Goal: Transaction & Acquisition: Purchase product/service

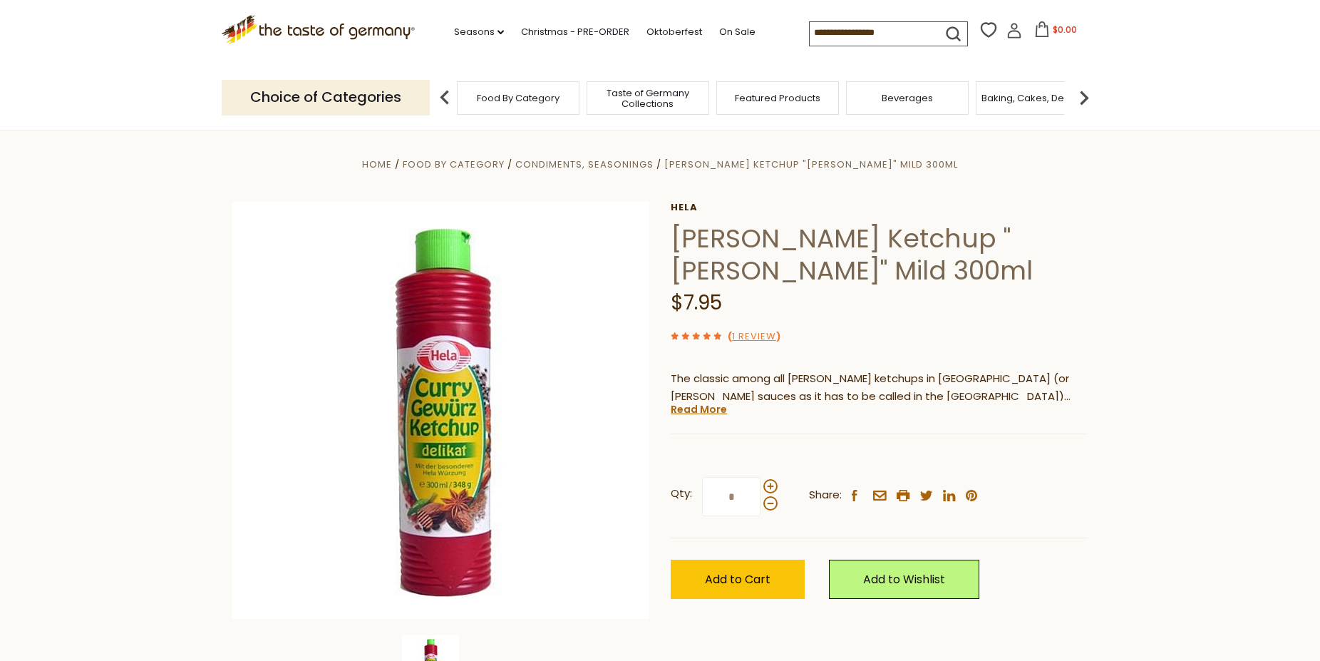
click at [869, 32] on input at bounding box center [870, 32] width 120 height 20
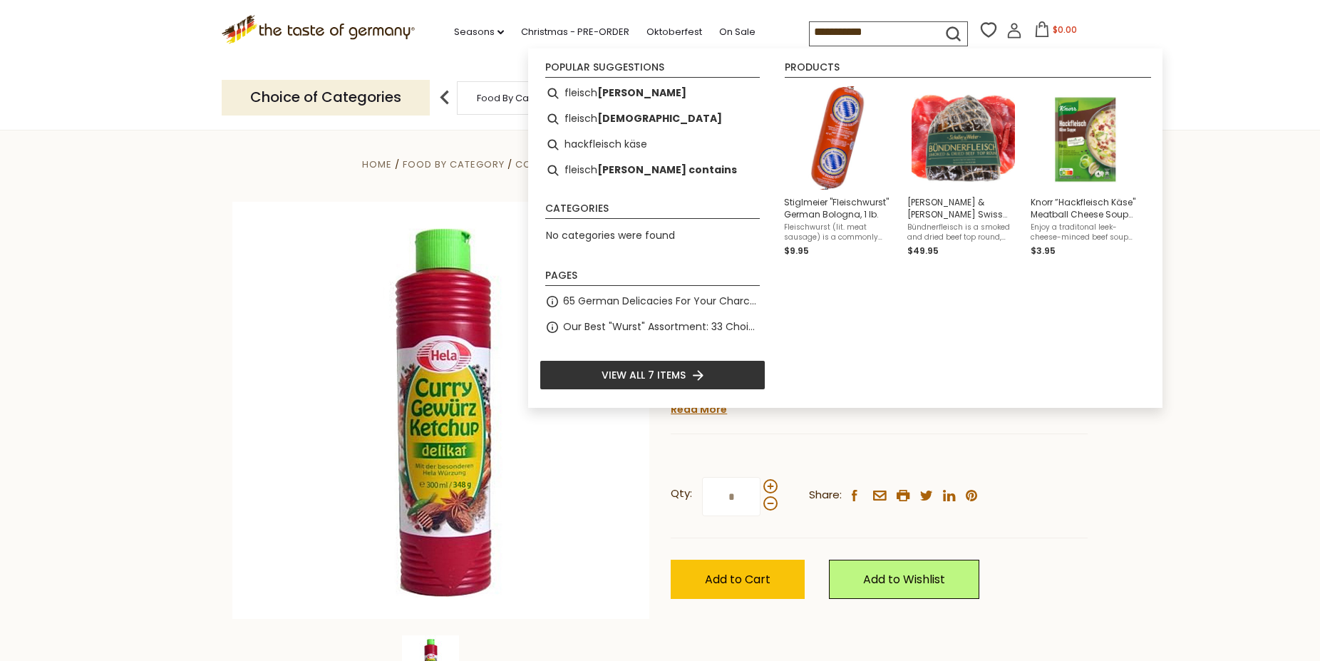
type input "**********"
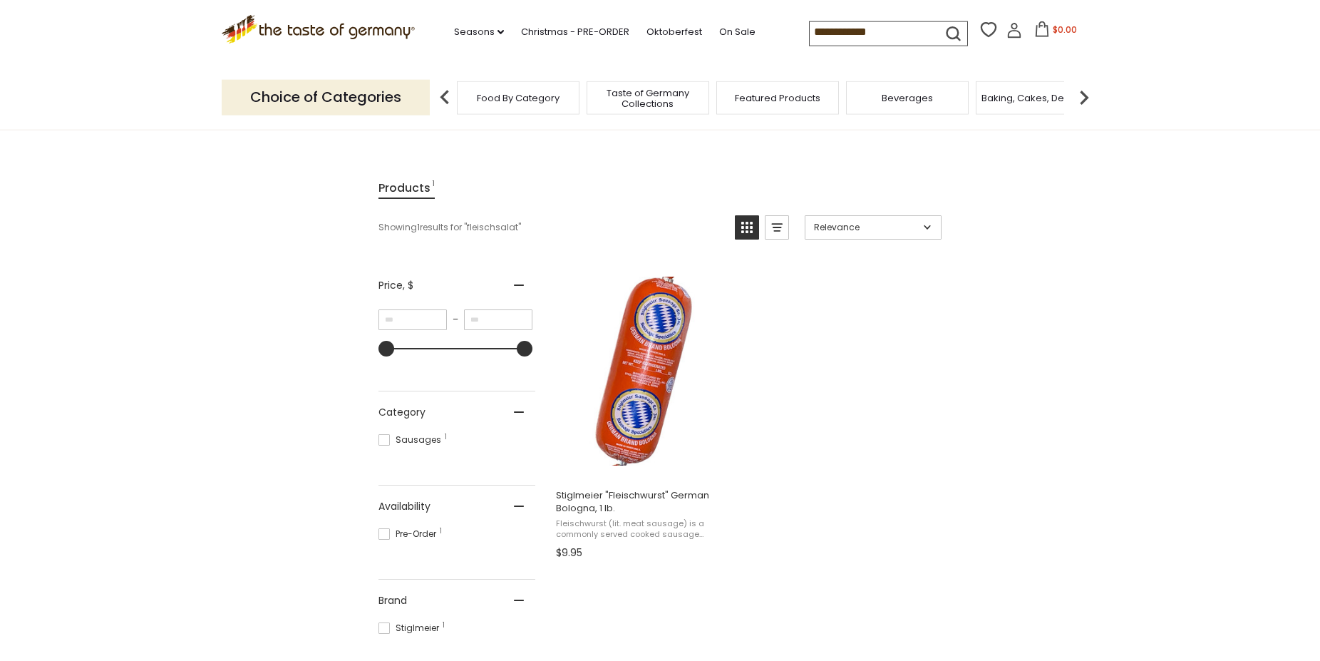
scroll to position [145, 0]
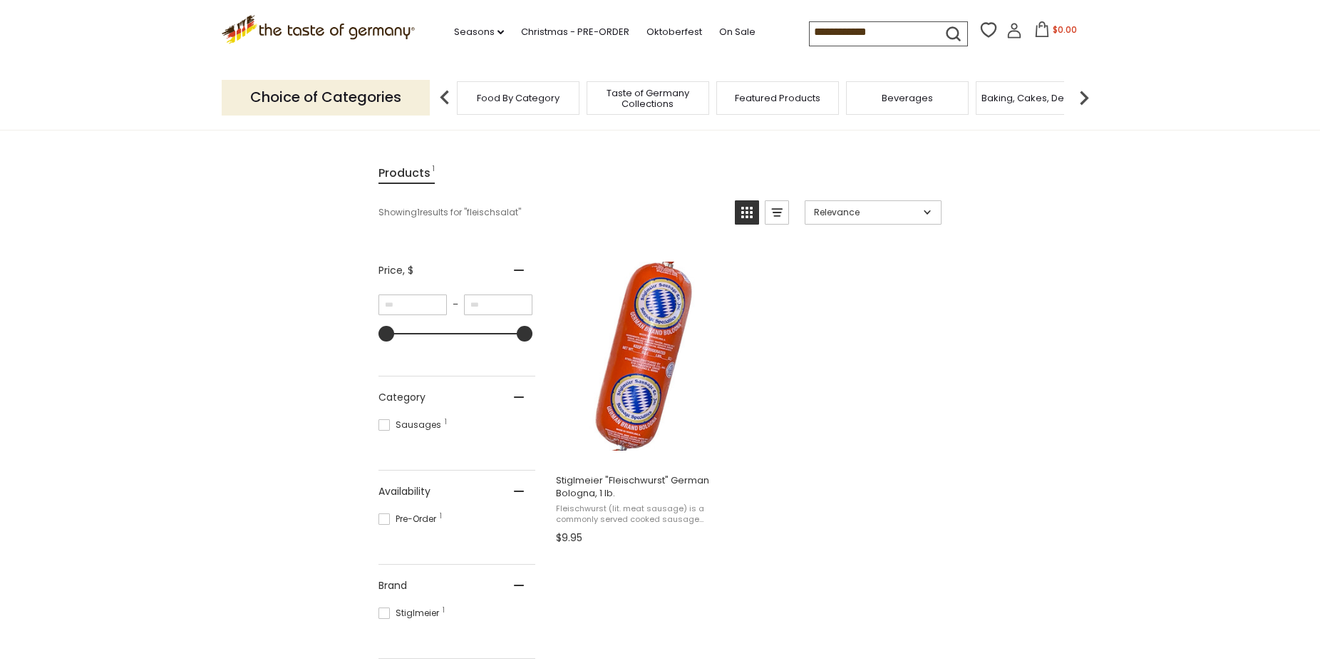
drag, startPoint x: 841, startPoint y: 34, endPoint x: 545, endPoint y: -4, distance: 298.2
click at [810, 22] on input "**********" at bounding box center [870, 32] width 120 height 20
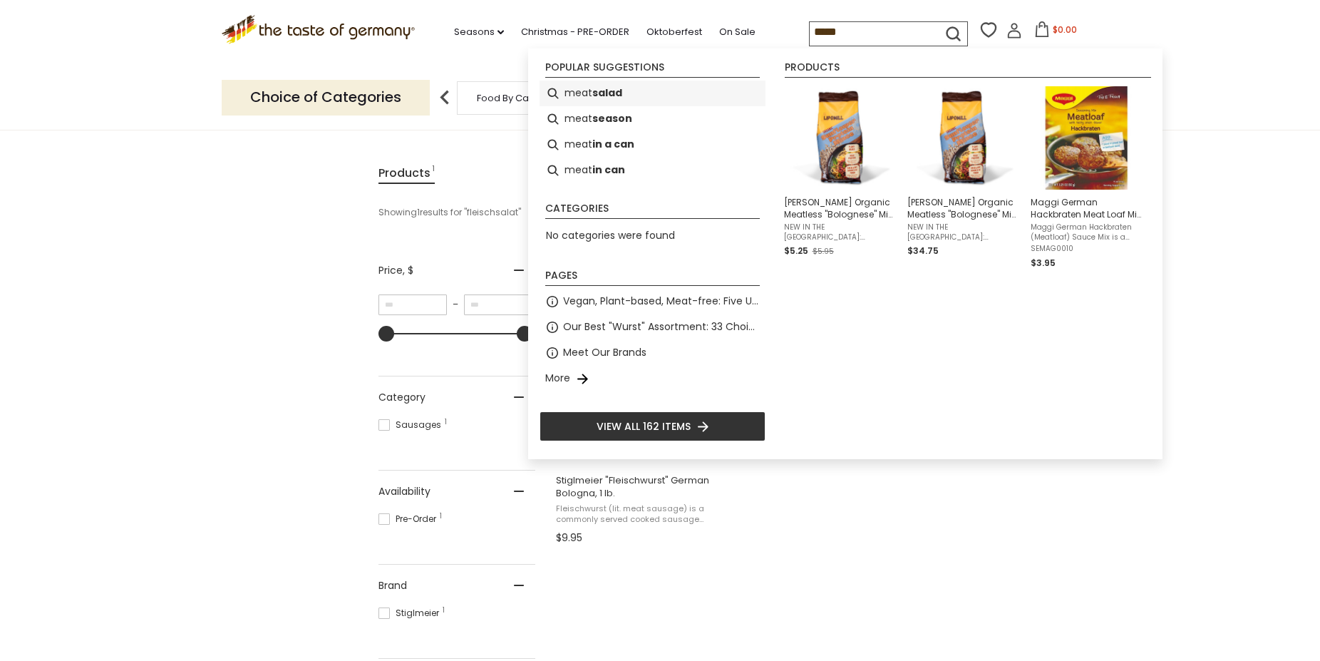
click at [607, 93] on b "salad" at bounding box center [607, 93] width 30 height 16
type input "**********"
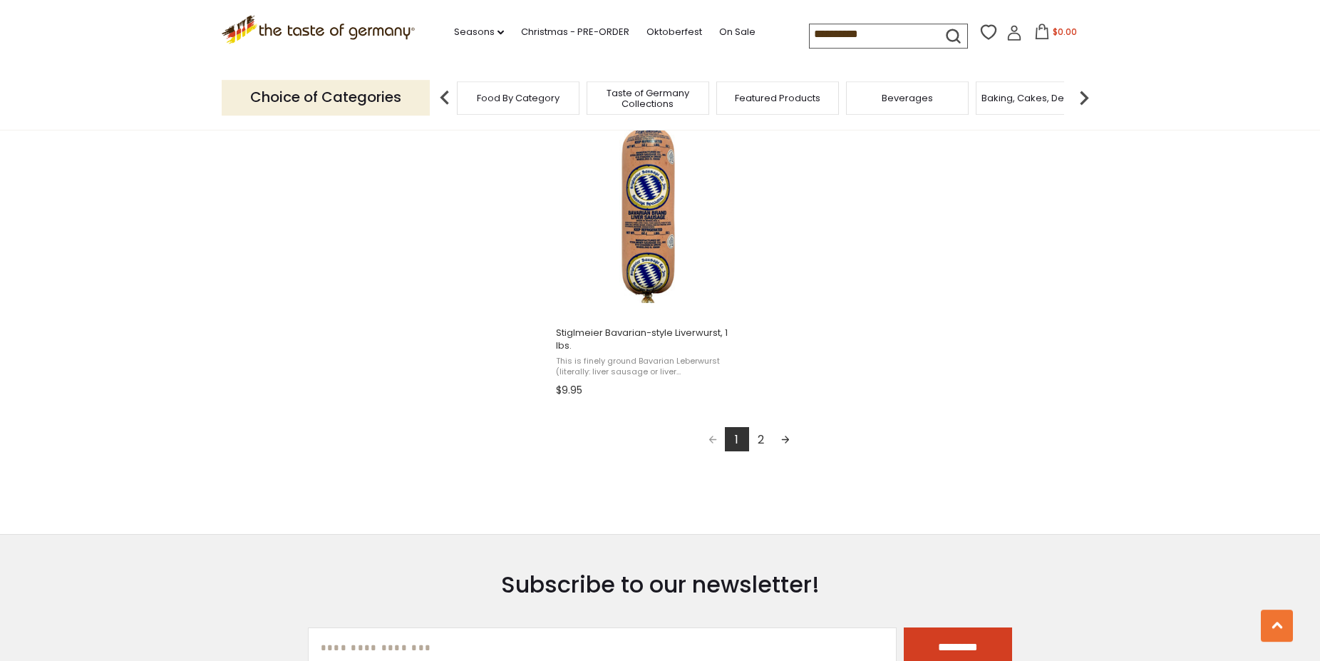
scroll to position [2472, 0]
click at [454, 26] on link "Seasons dropdown_arrow" at bounding box center [479, 32] width 50 height 16
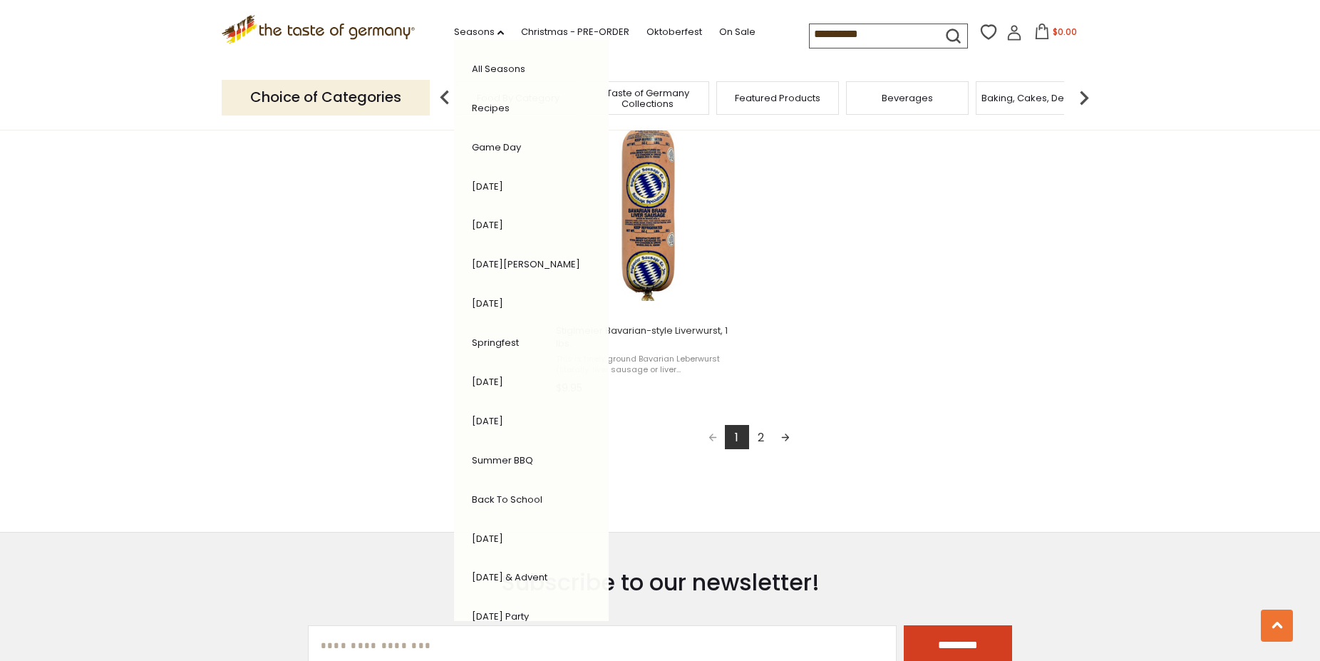
click at [378, 27] on icon at bounding box center [318, 27] width 193 height 24
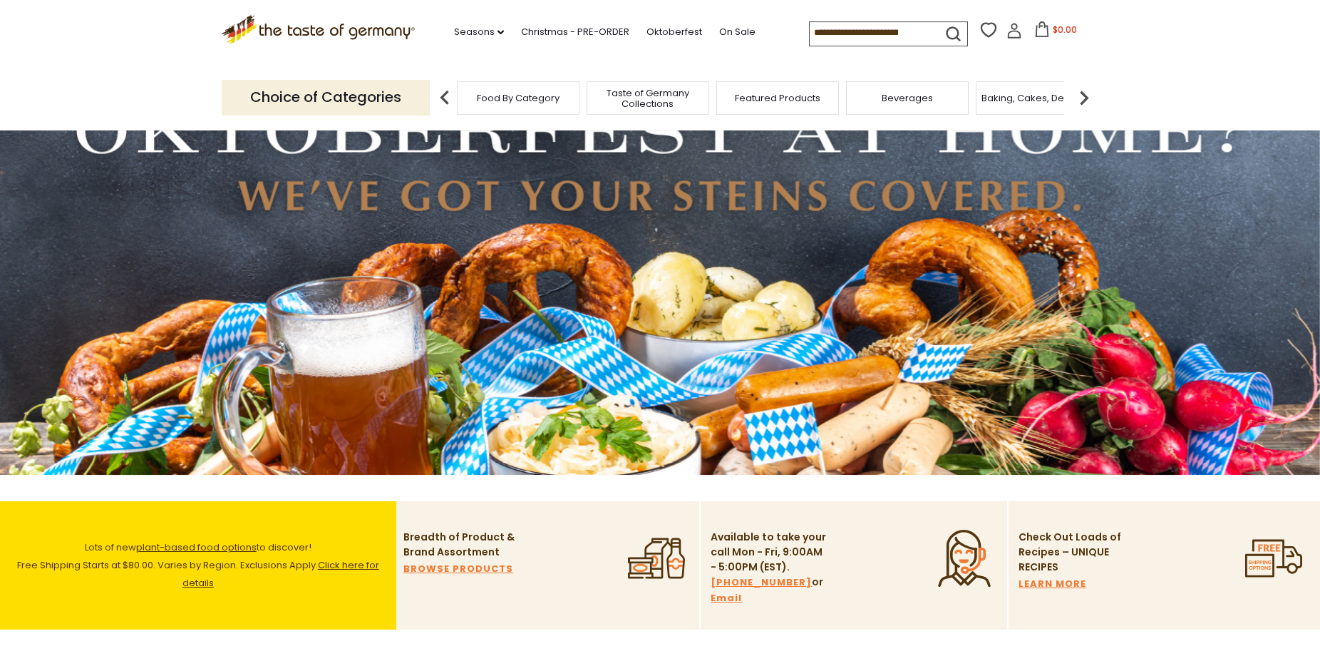
scroll to position [73, 0]
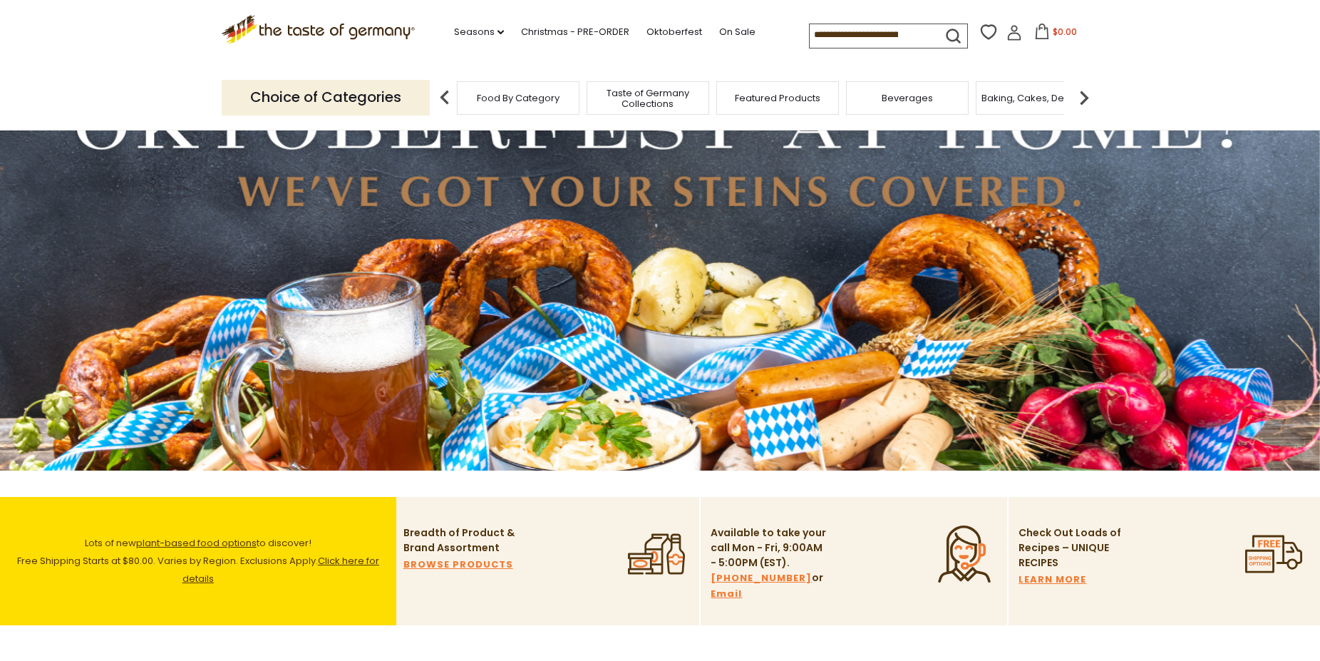
click at [554, 99] on span "Food By Category" at bounding box center [518, 98] width 83 height 11
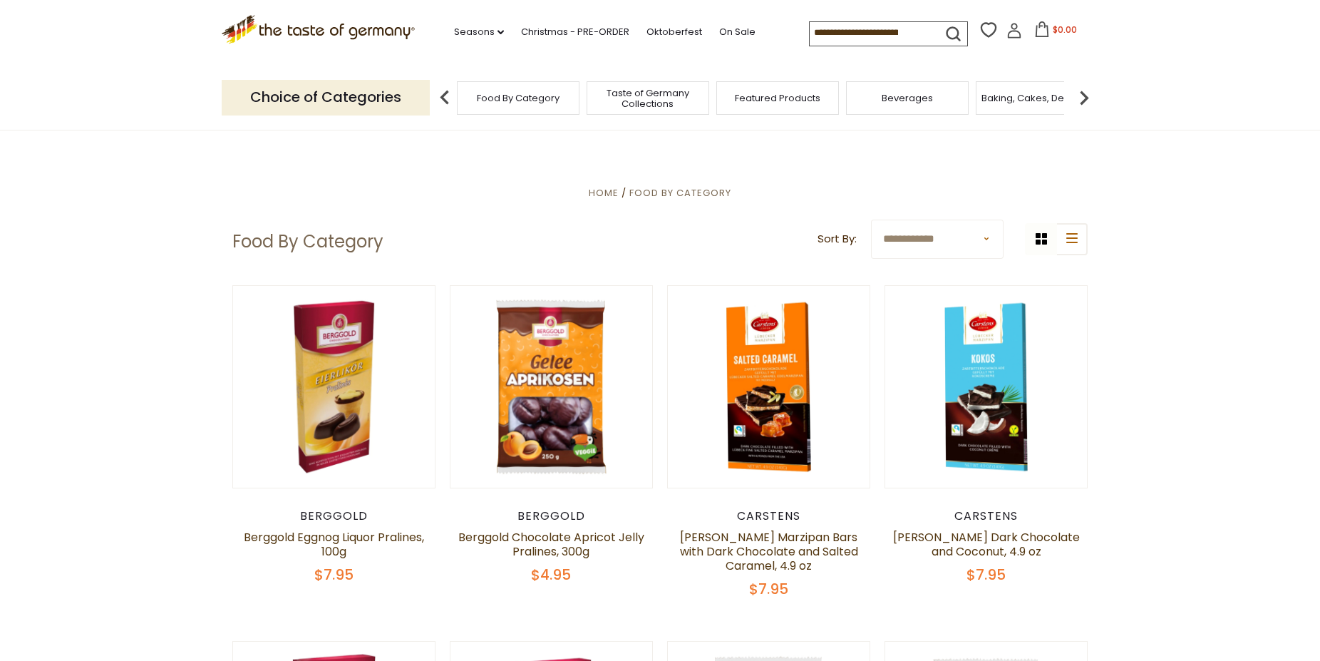
click at [320, 101] on p "Choice of Categories" at bounding box center [326, 97] width 208 height 35
click at [446, 94] on img at bounding box center [444, 97] width 29 height 29
click at [1087, 91] on img at bounding box center [1084, 97] width 29 height 29
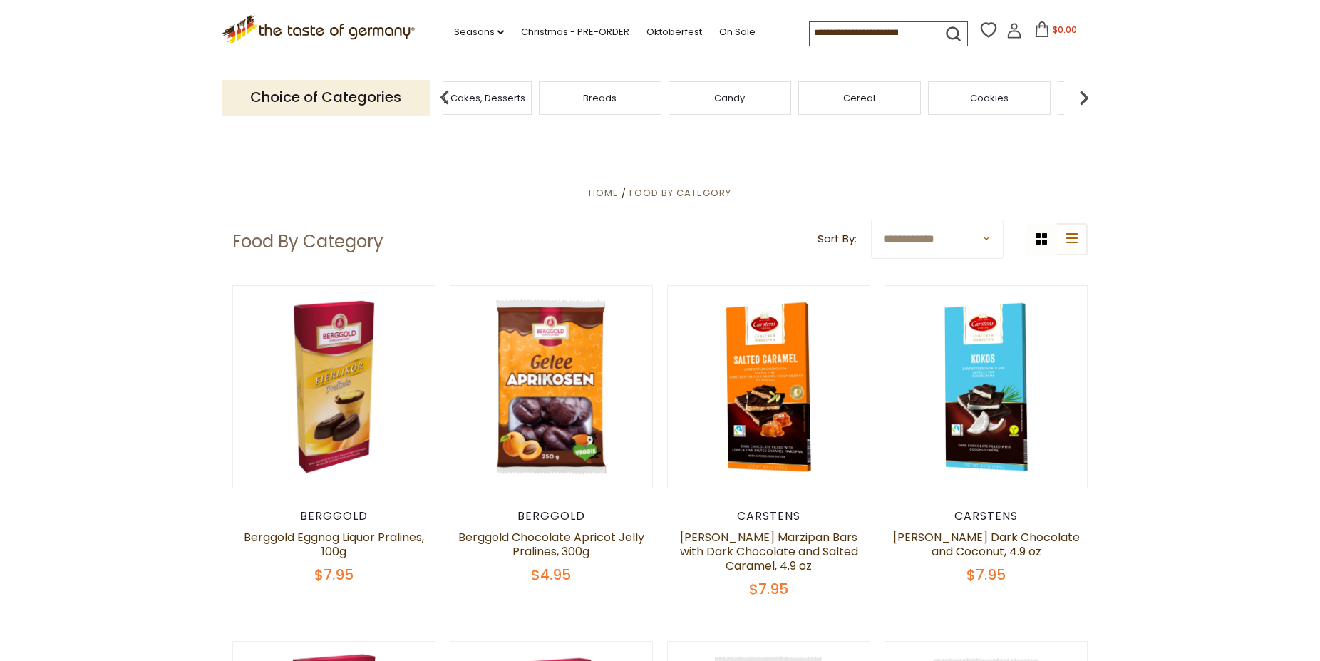
click at [1087, 90] on img at bounding box center [1084, 97] width 29 height 29
click at [633, 98] on span "Cheese & Dairy" at bounding box center [623, 98] width 72 height 11
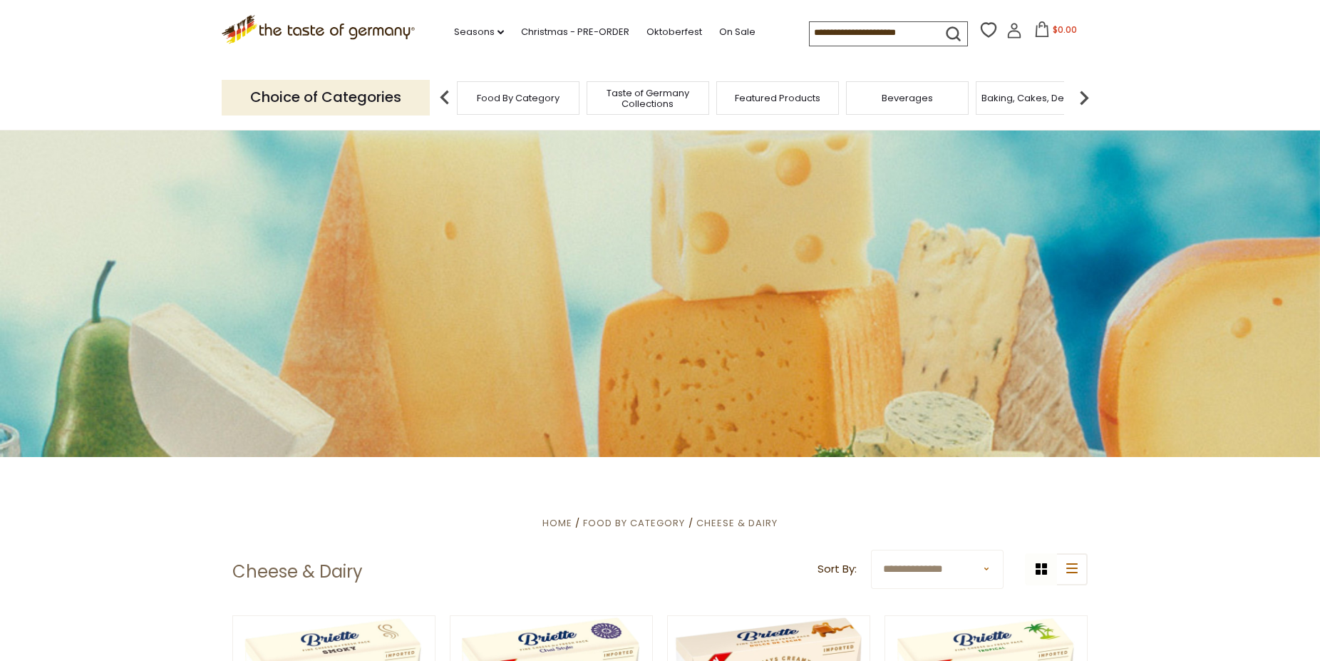
click at [1091, 93] on img at bounding box center [1084, 97] width 29 height 29
